Goal: Check status

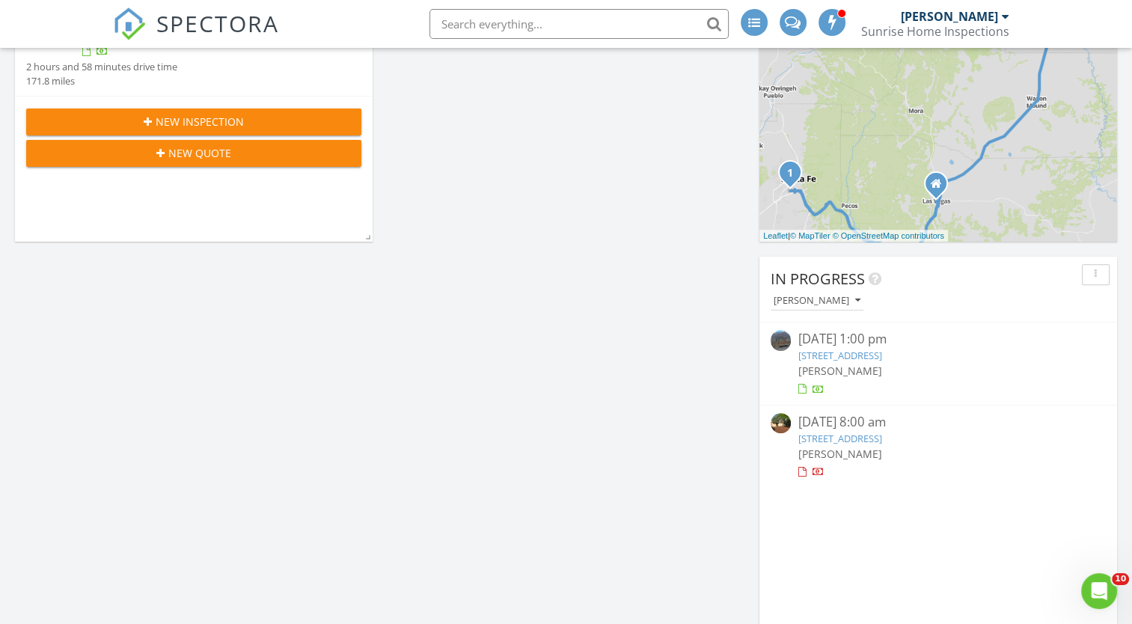
scroll to position [524, 0]
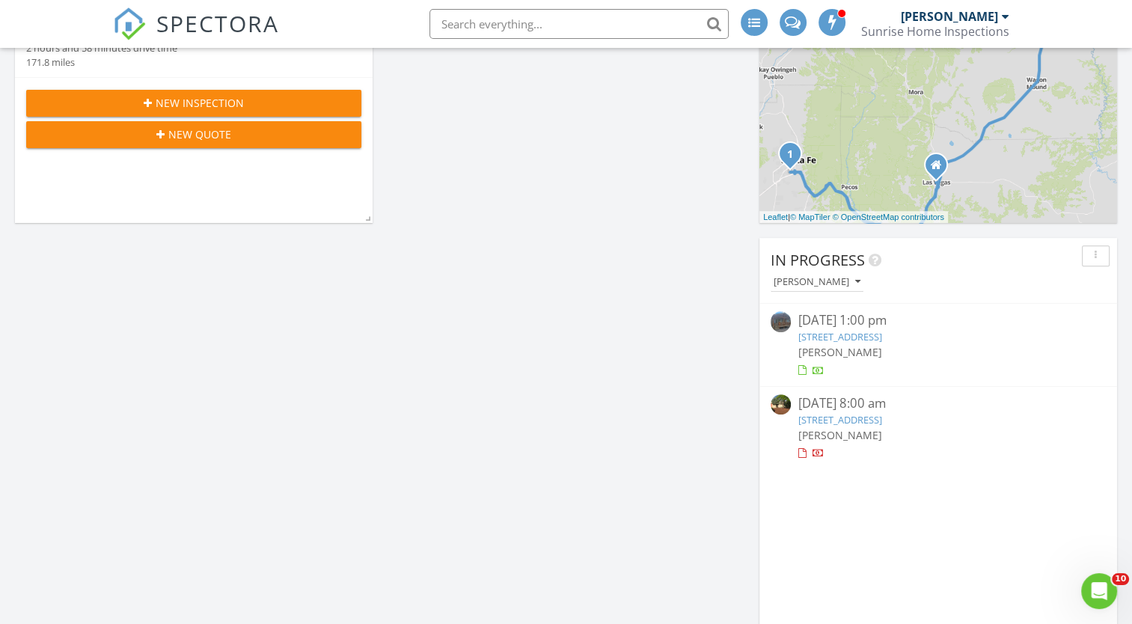
click at [882, 337] on link "808 County Road 322, Los Ojos, NM 87551" at bounding box center [841, 336] width 84 height 13
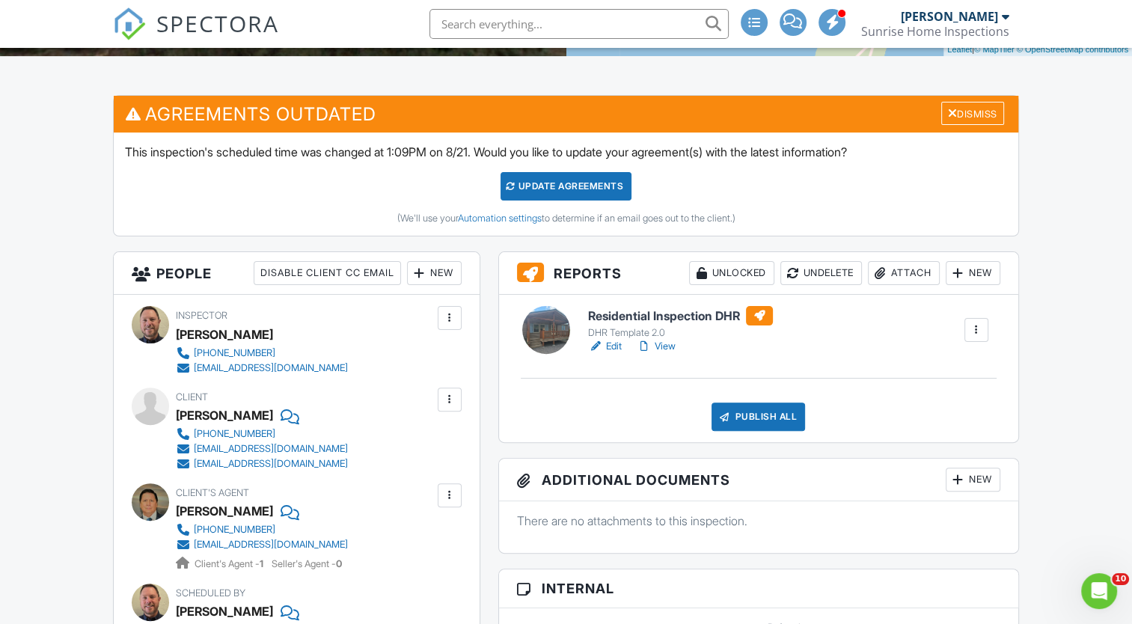
scroll to position [374, 0]
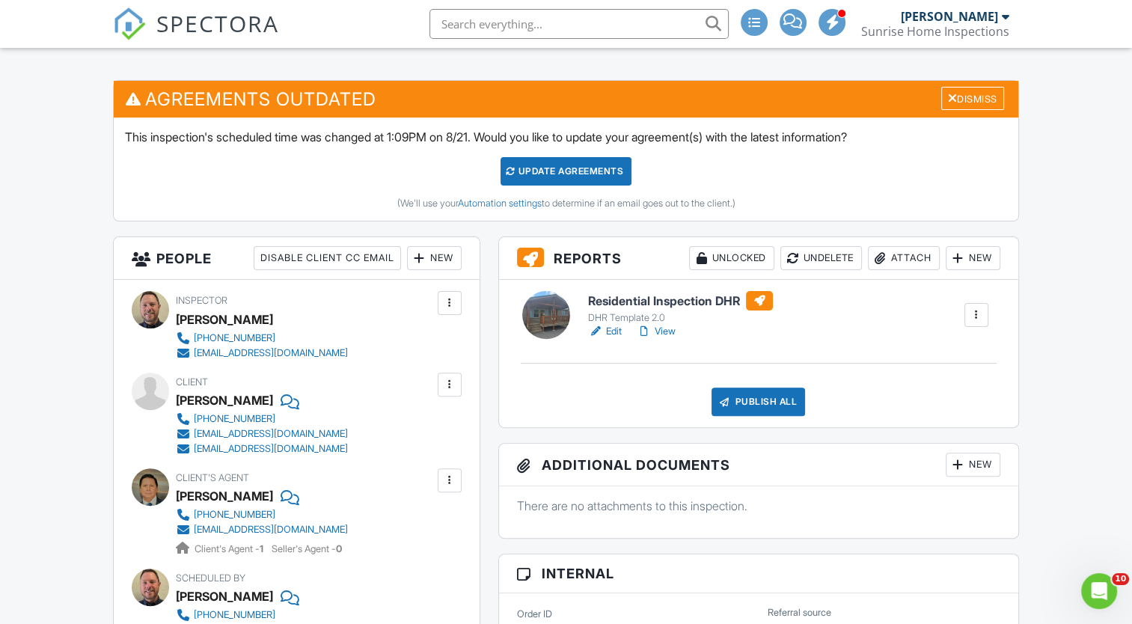
click at [724, 299] on h6 "Residential Inspection DHR" at bounding box center [680, 300] width 185 height 19
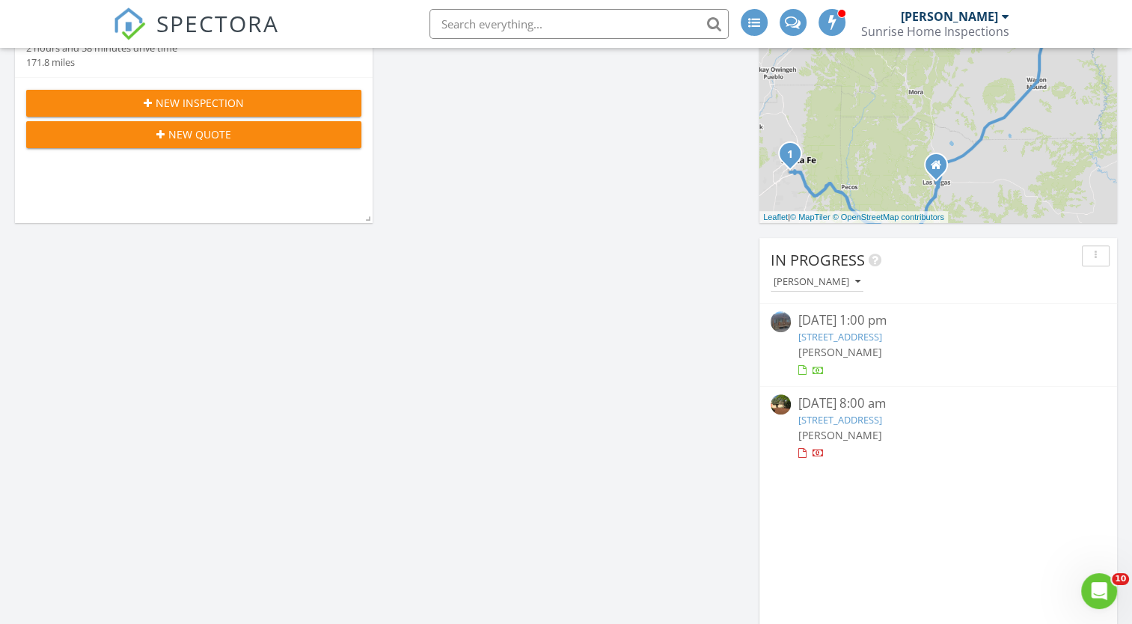
scroll to position [524, 0]
click at [882, 335] on link "[STREET_ADDRESS]" at bounding box center [841, 336] width 84 height 13
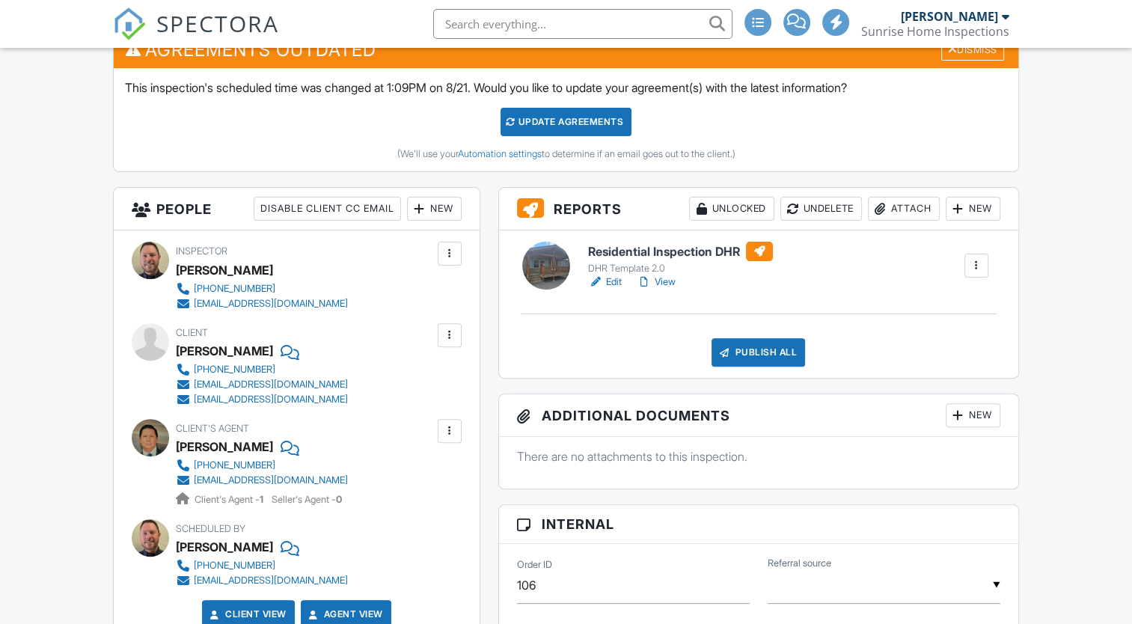
scroll to position [449, 0]
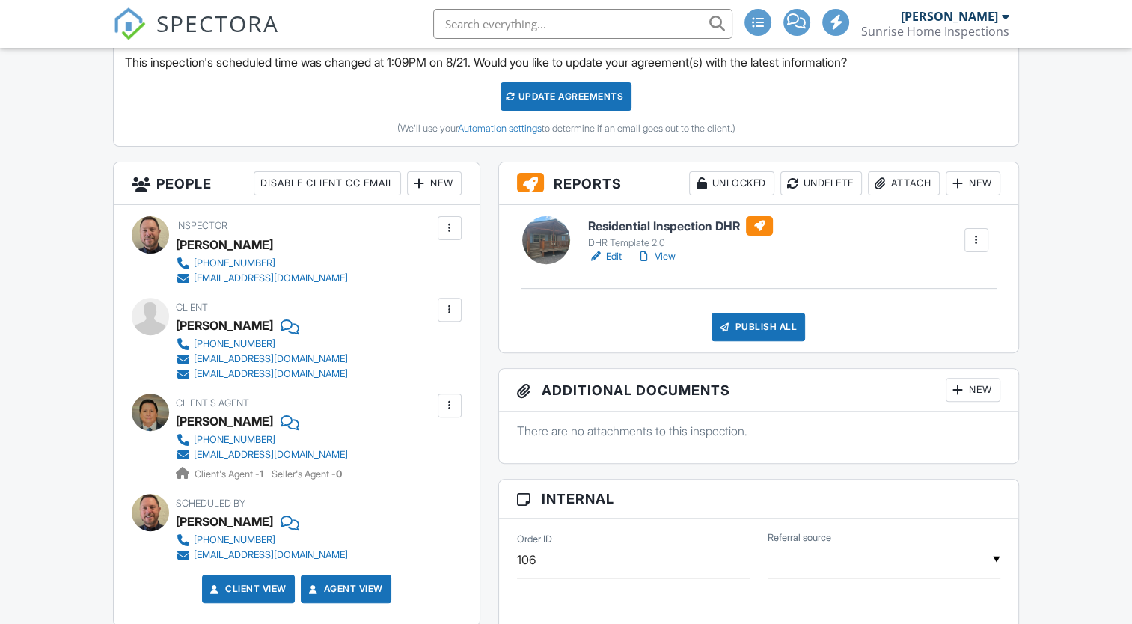
click at [687, 223] on h6 "Residential Inspection DHR" at bounding box center [680, 225] width 185 height 19
